Goal: Check status: Check status

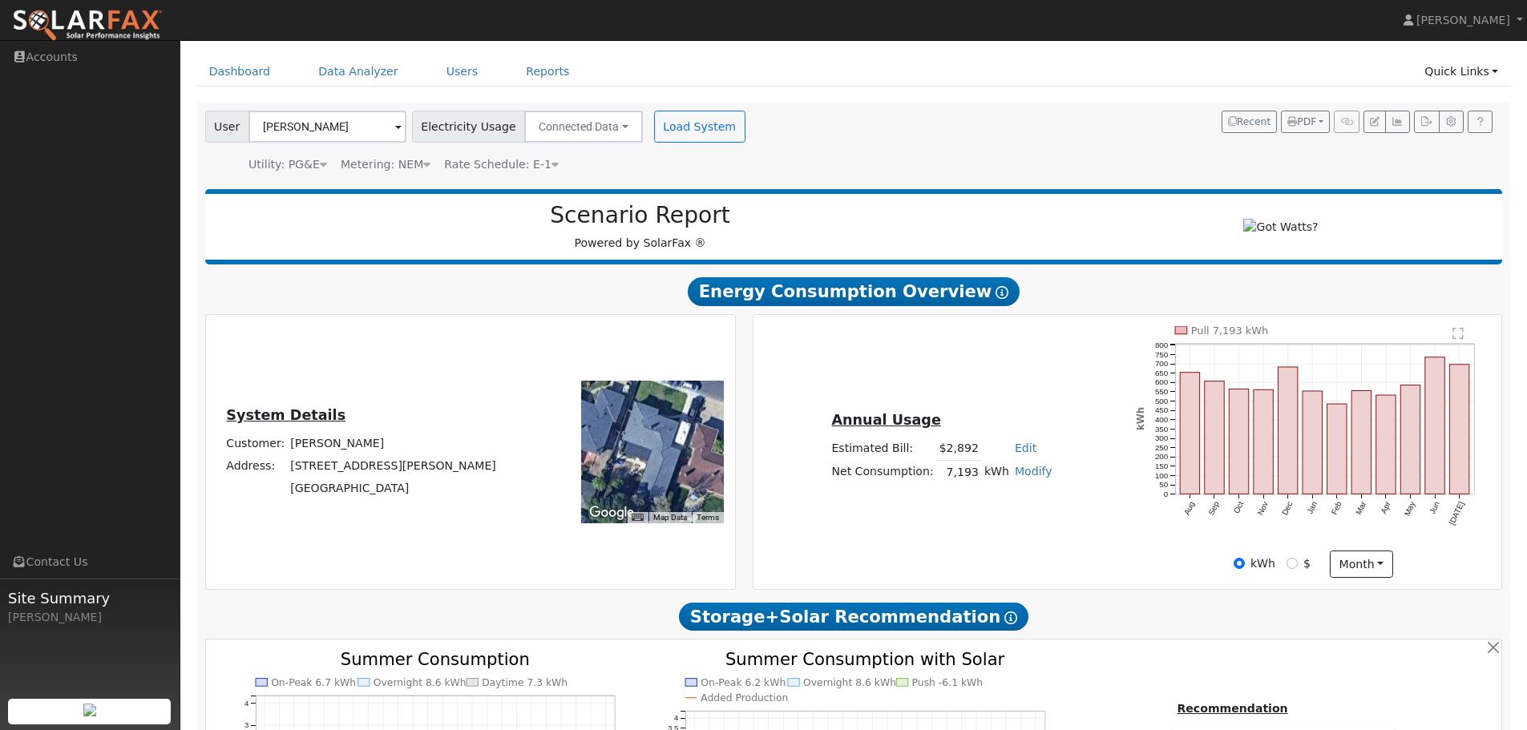
scroll to position [80, 0]
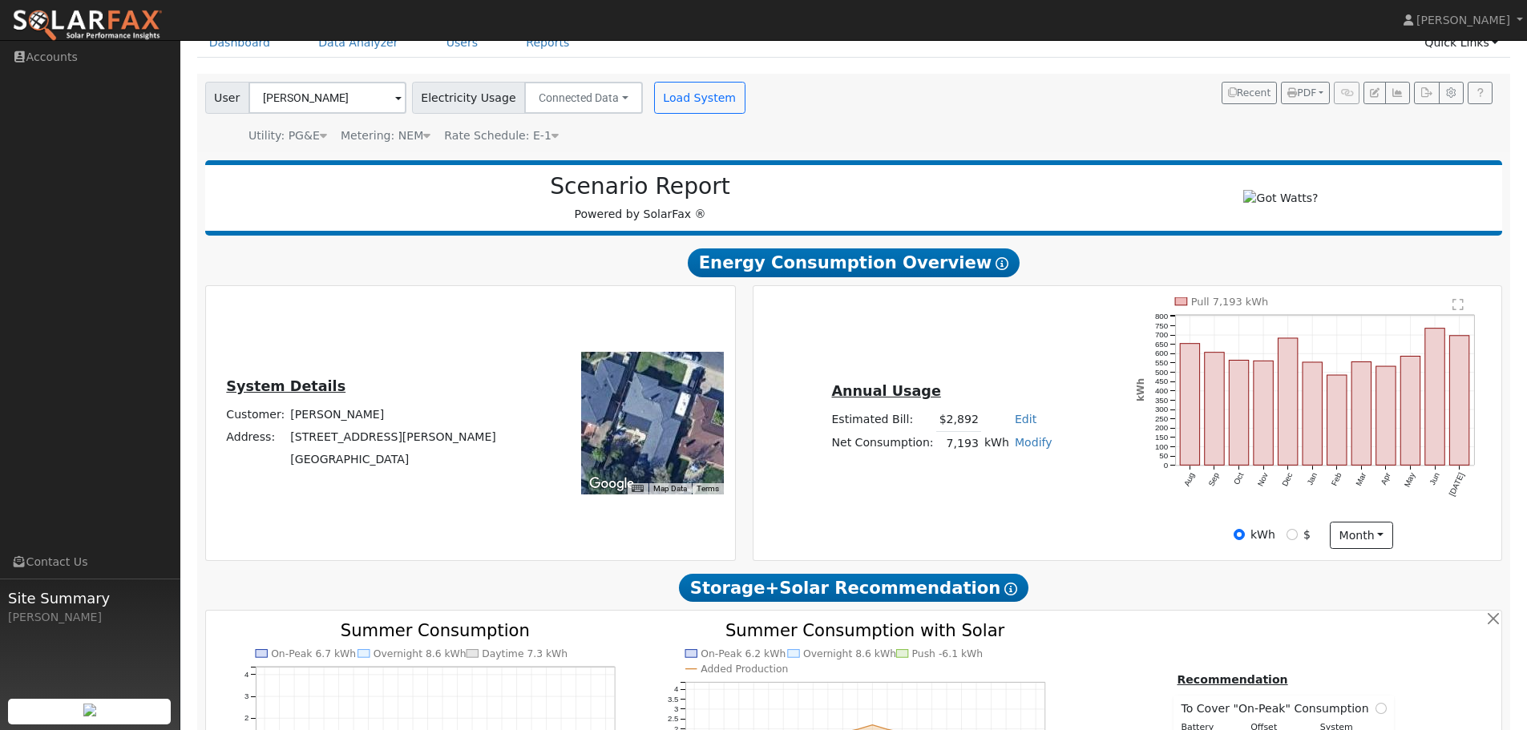
click at [1459, 311] on text "" at bounding box center [1459, 304] width 11 height 13
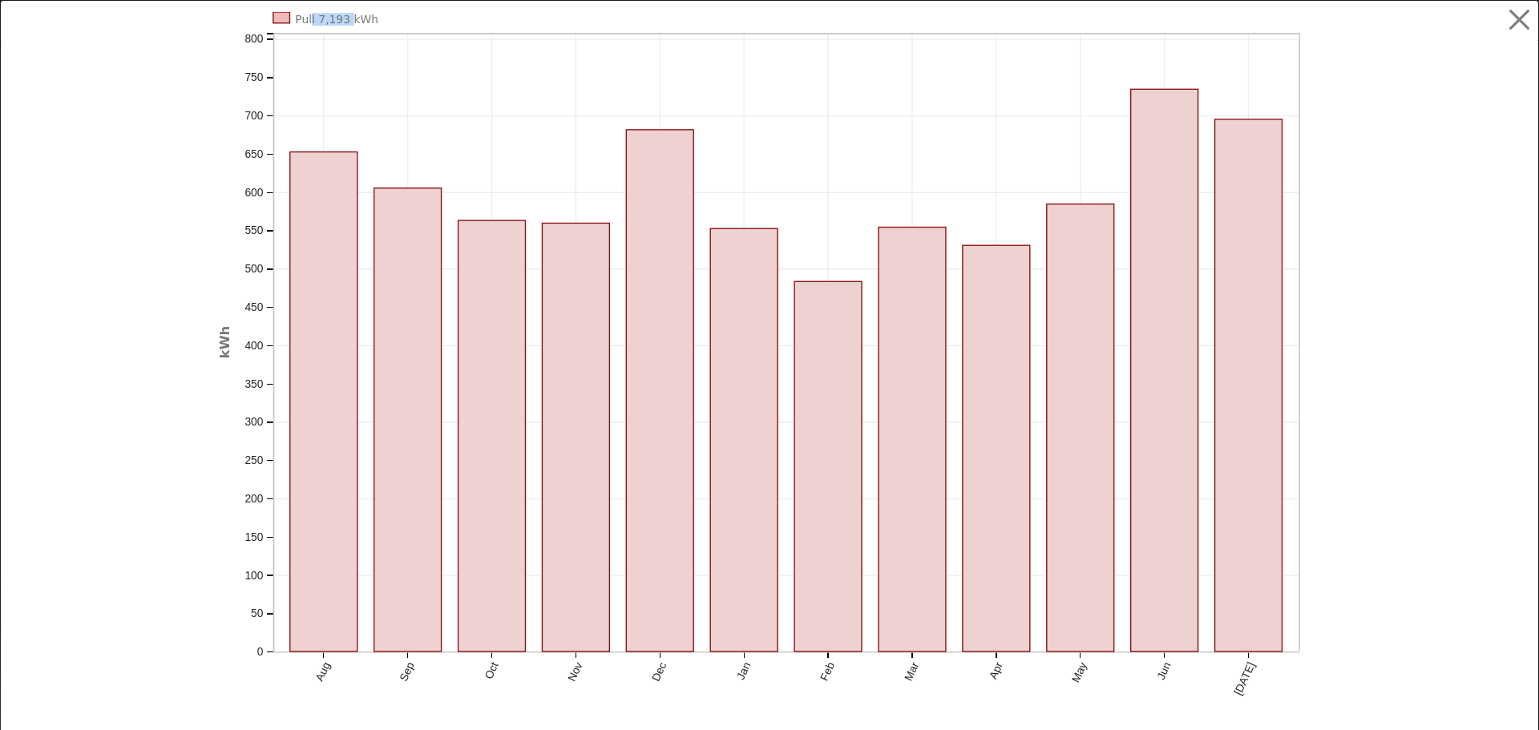
drag, startPoint x: 304, startPoint y: 21, endPoint x: 340, endPoint y: 25, distance: 36.3
click at [340, 25] on text "Pull 7,193 kWh" at bounding box center [336, 19] width 83 height 13
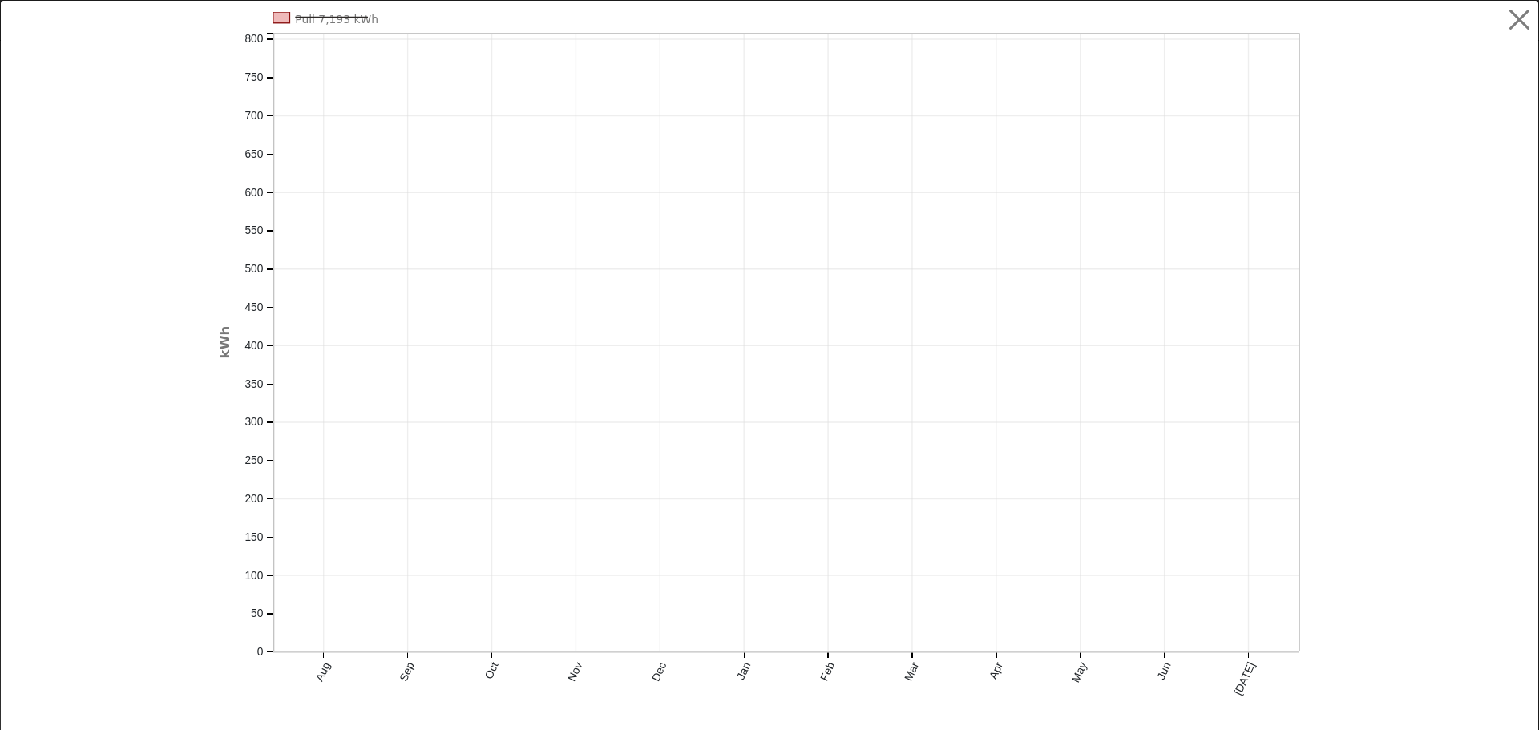
click at [392, 22] on icon "Pull 7,193 kWh Aug Sep Oct Nov Dec Jan Feb Mar Apr May Jun [DATE] 0 50 100 150 …" at bounding box center [769, 370] width 1103 height 716
click at [339, 21] on text "Pull 7,193 kWh" at bounding box center [336, 19] width 83 height 13
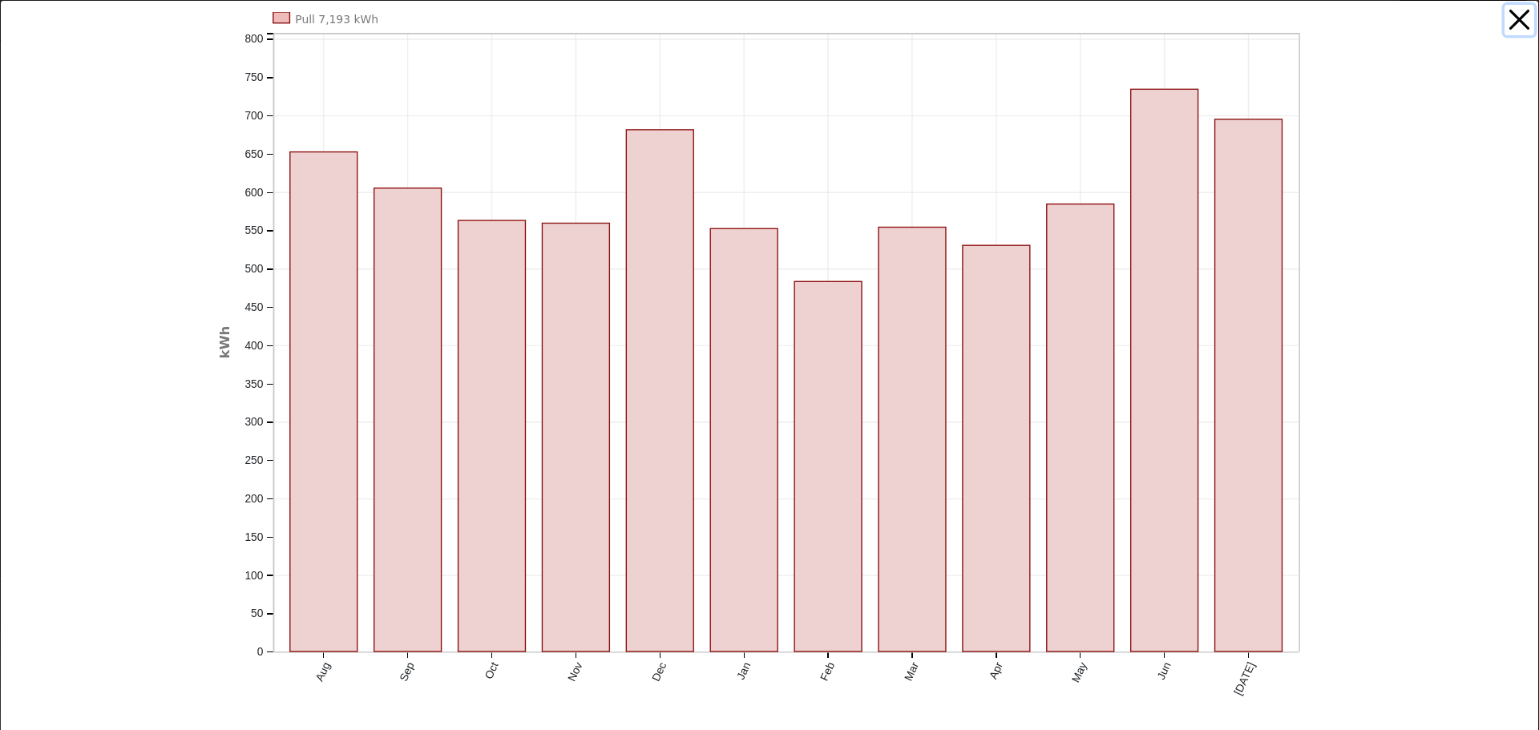
click at [1506, 30] on button "button" at bounding box center [1520, 20] width 30 height 30
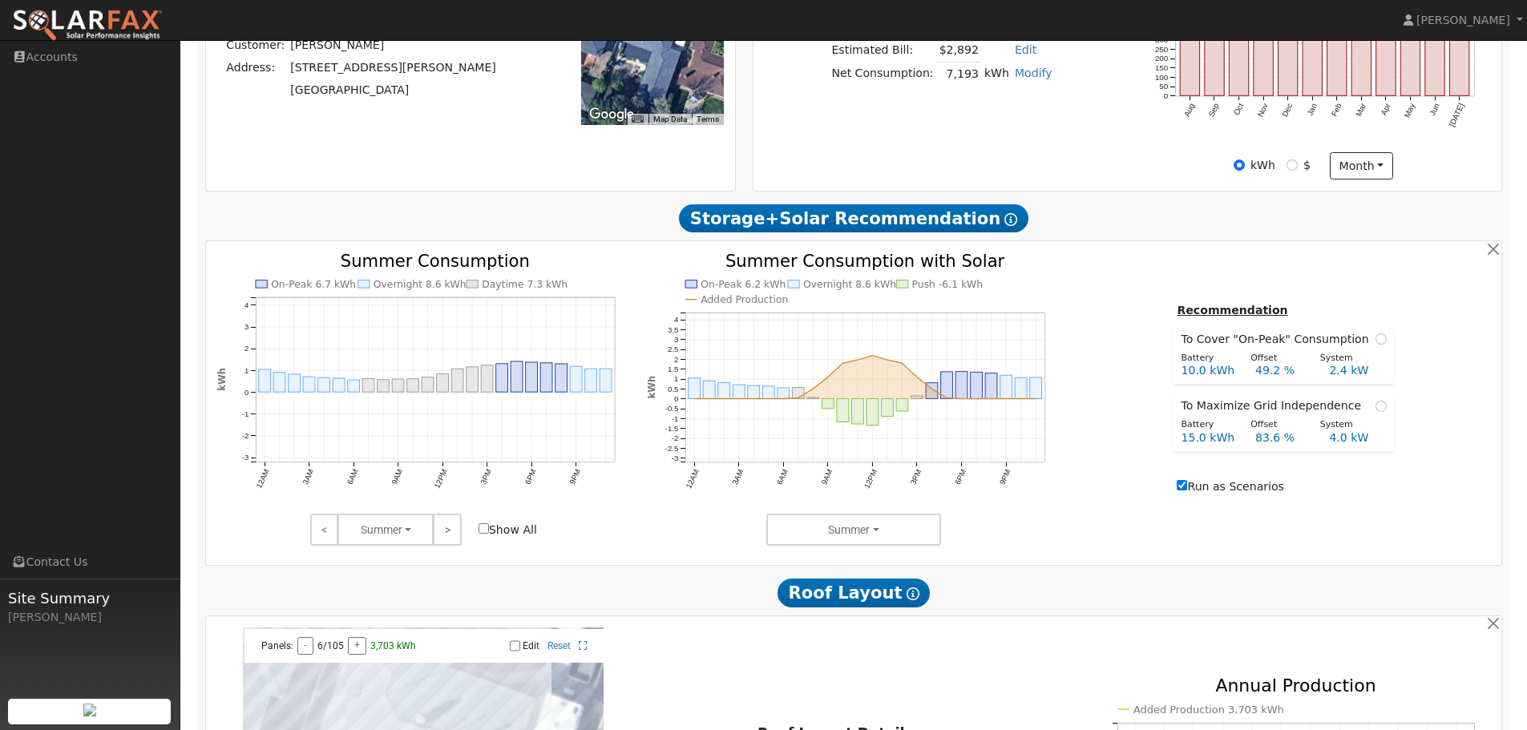
scroll to position [481, 0]
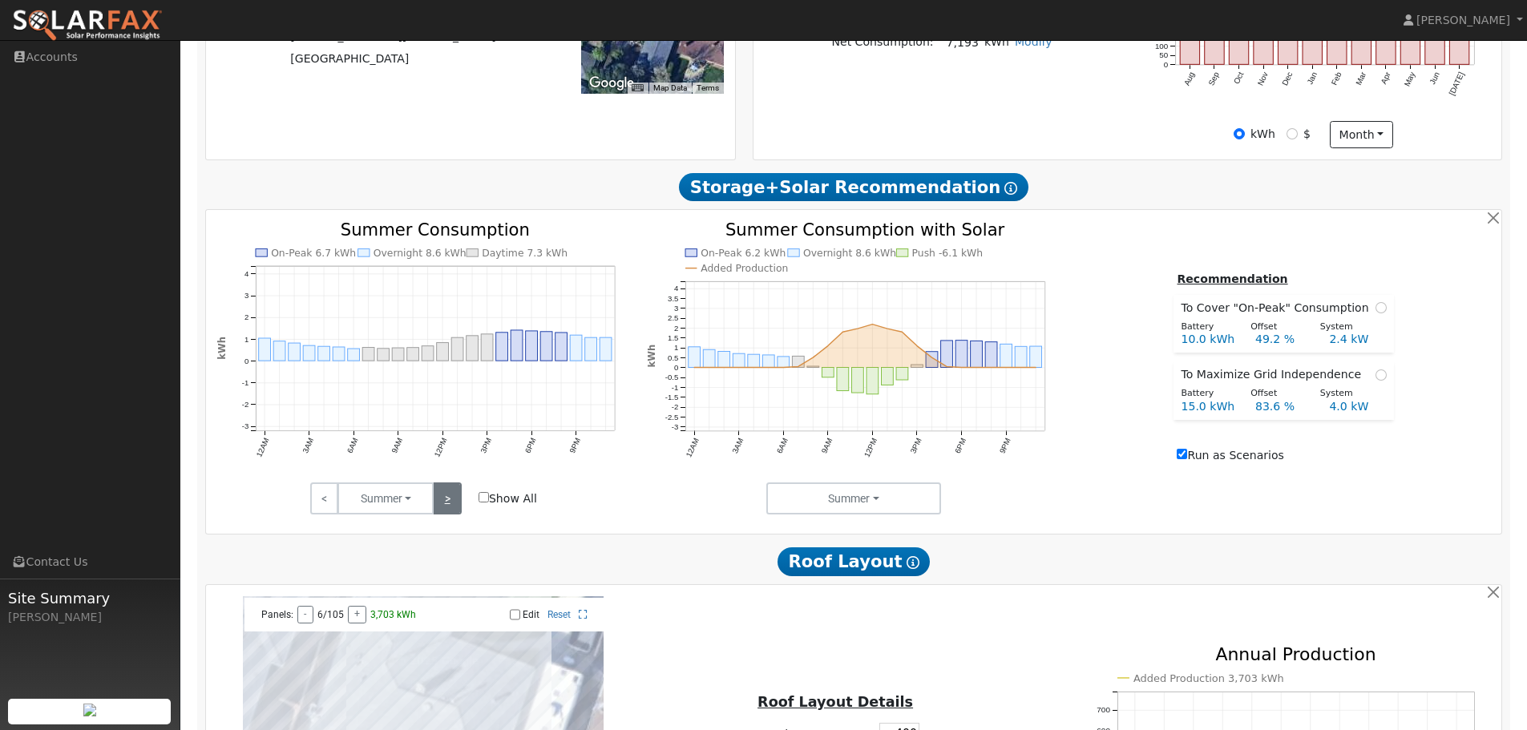
click at [447, 507] on link ">" at bounding box center [447, 499] width 28 height 32
click at [447, 512] on link ">" at bounding box center [447, 499] width 28 height 32
click at [447, 507] on link ">" at bounding box center [447, 499] width 28 height 32
click at [448, 504] on link ">" at bounding box center [447, 499] width 28 height 32
click at [454, 511] on link ">" at bounding box center [447, 499] width 28 height 32
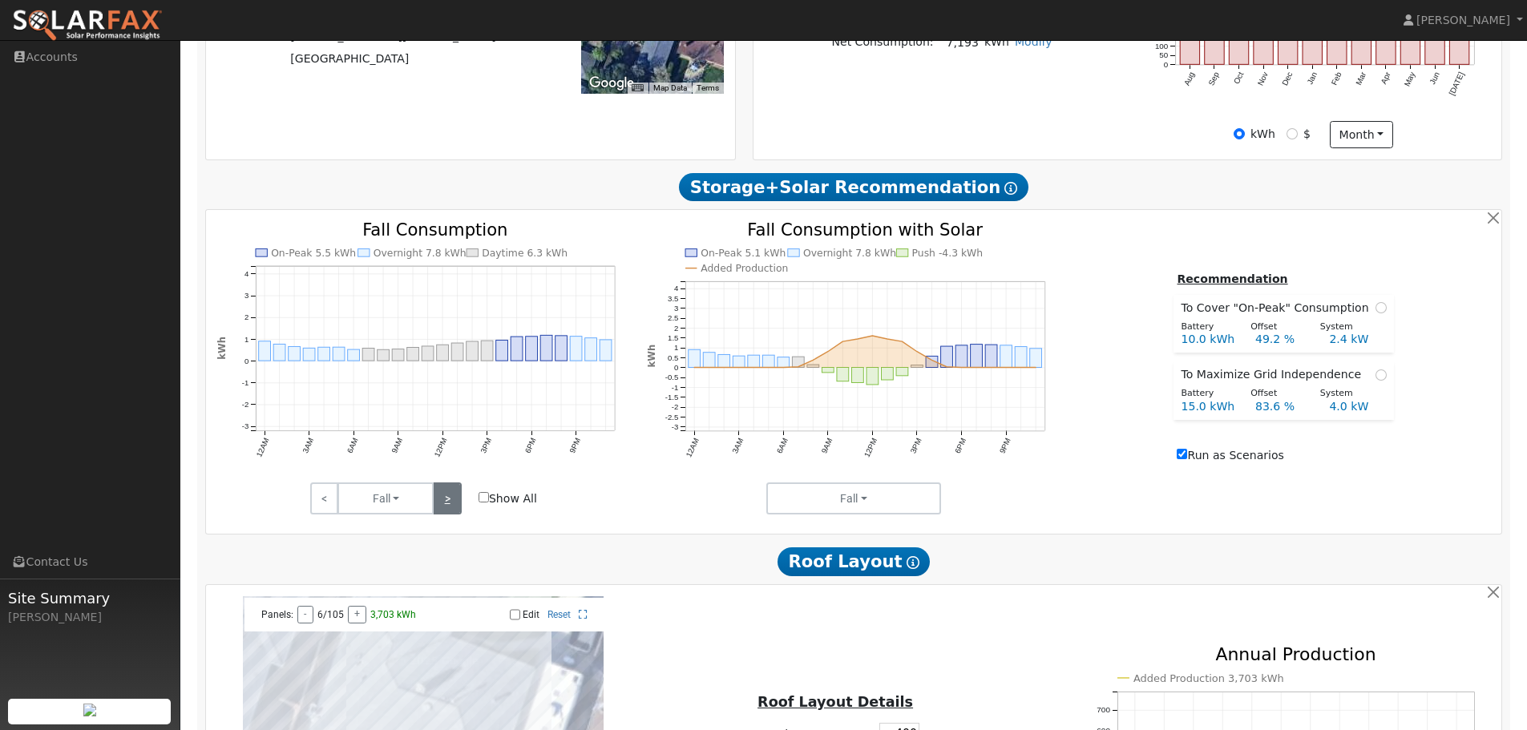
click at [452, 509] on link ">" at bounding box center [447, 499] width 28 height 32
click at [447, 512] on link ">" at bounding box center [447, 499] width 28 height 32
click at [447, 505] on link ">" at bounding box center [447, 499] width 28 height 32
click at [443, 512] on link ">" at bounding box center [447, 499] width 28 height 32
click at [447, 511] on link ">" at bounding box center [447, 499] width 28 height 32
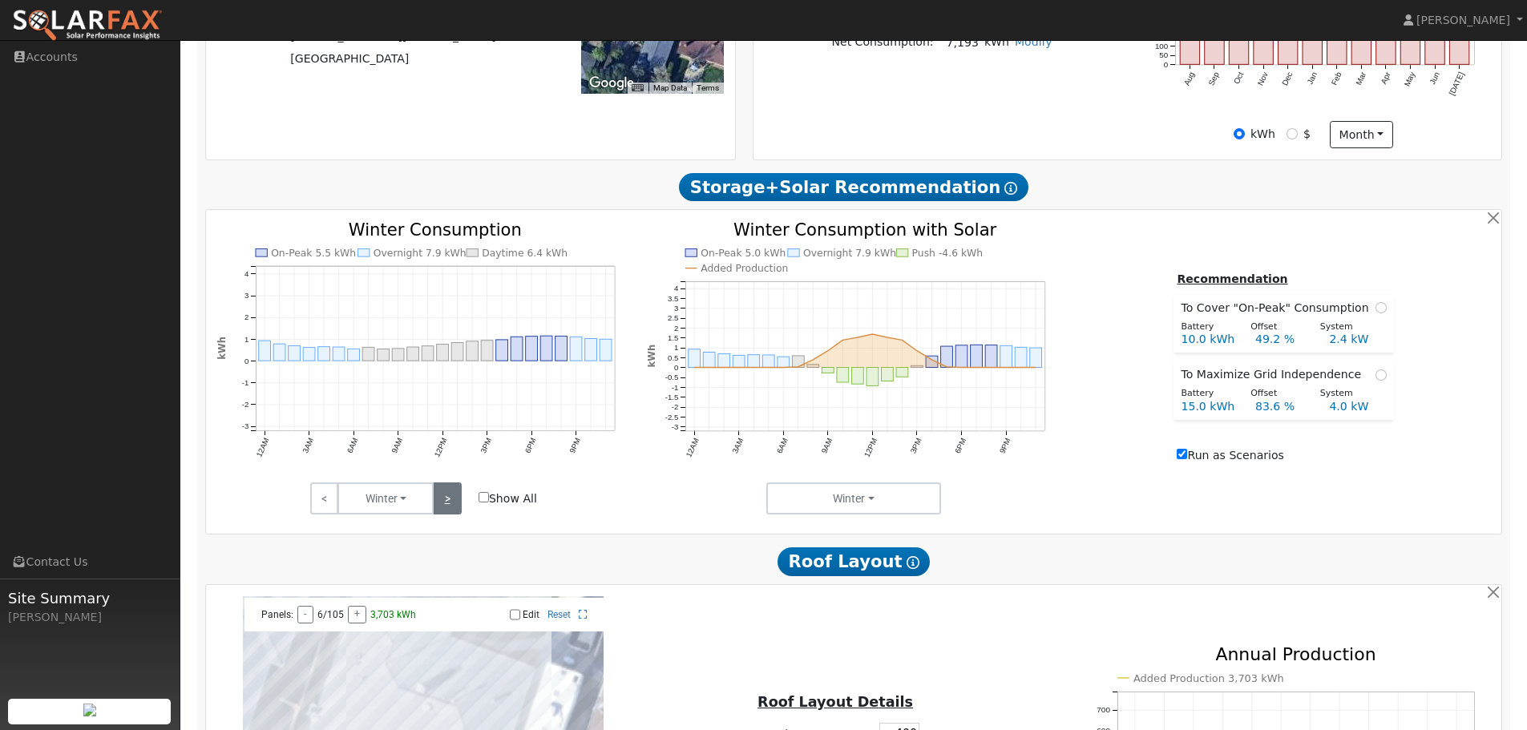
click at [447, 511] on link ">" at bounding box center [447, 499] width 28 height 32
click at [447, 510] on link ">" at bounding box center [447, 499] width 28 height 32
click at [447, 507] on link ">" at bounding box center [447, 499] width 28 height 32
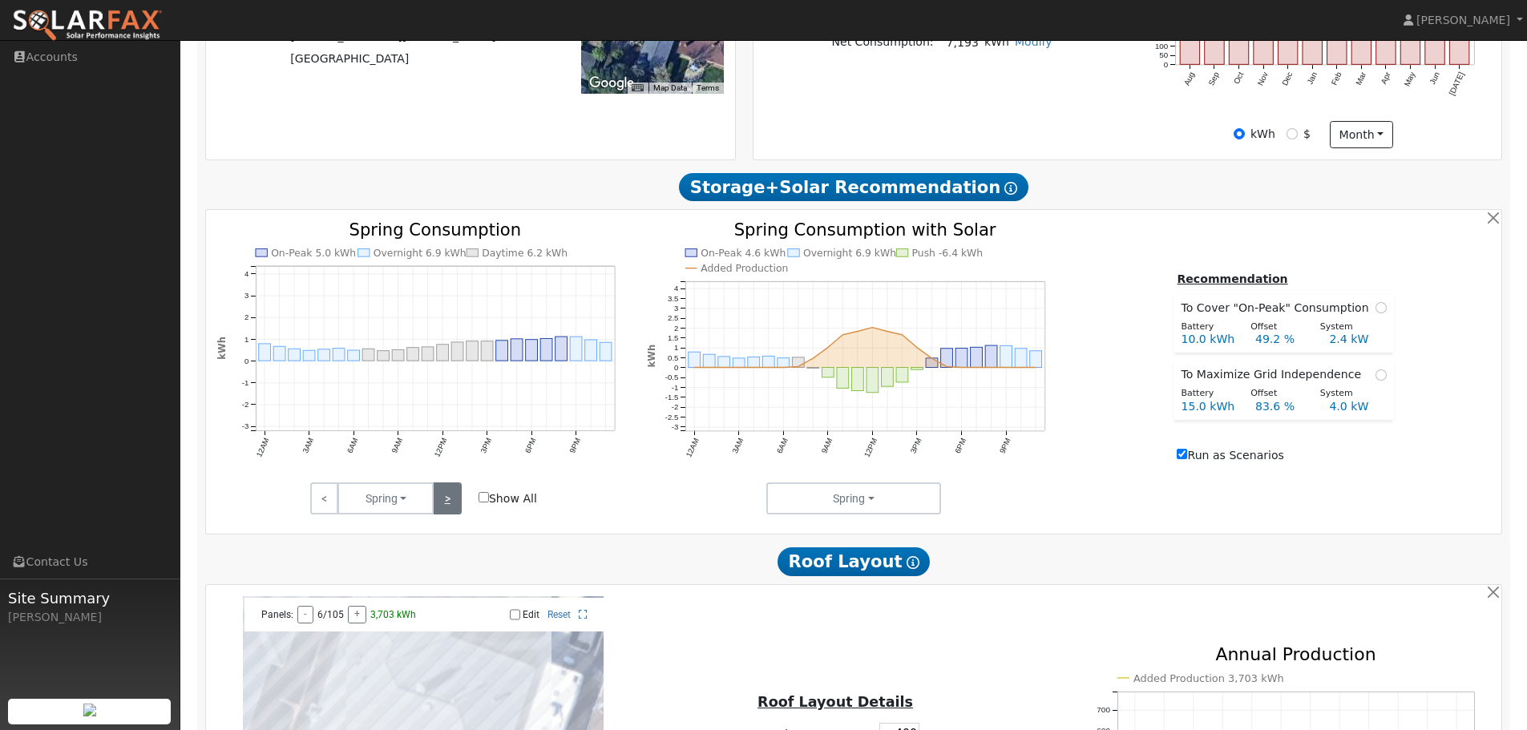
click at [447, 507] on link ">" at bounding box center [447, 499] width 28 height 32
